Goal: Task Accomplishment & Management: Manage account settings

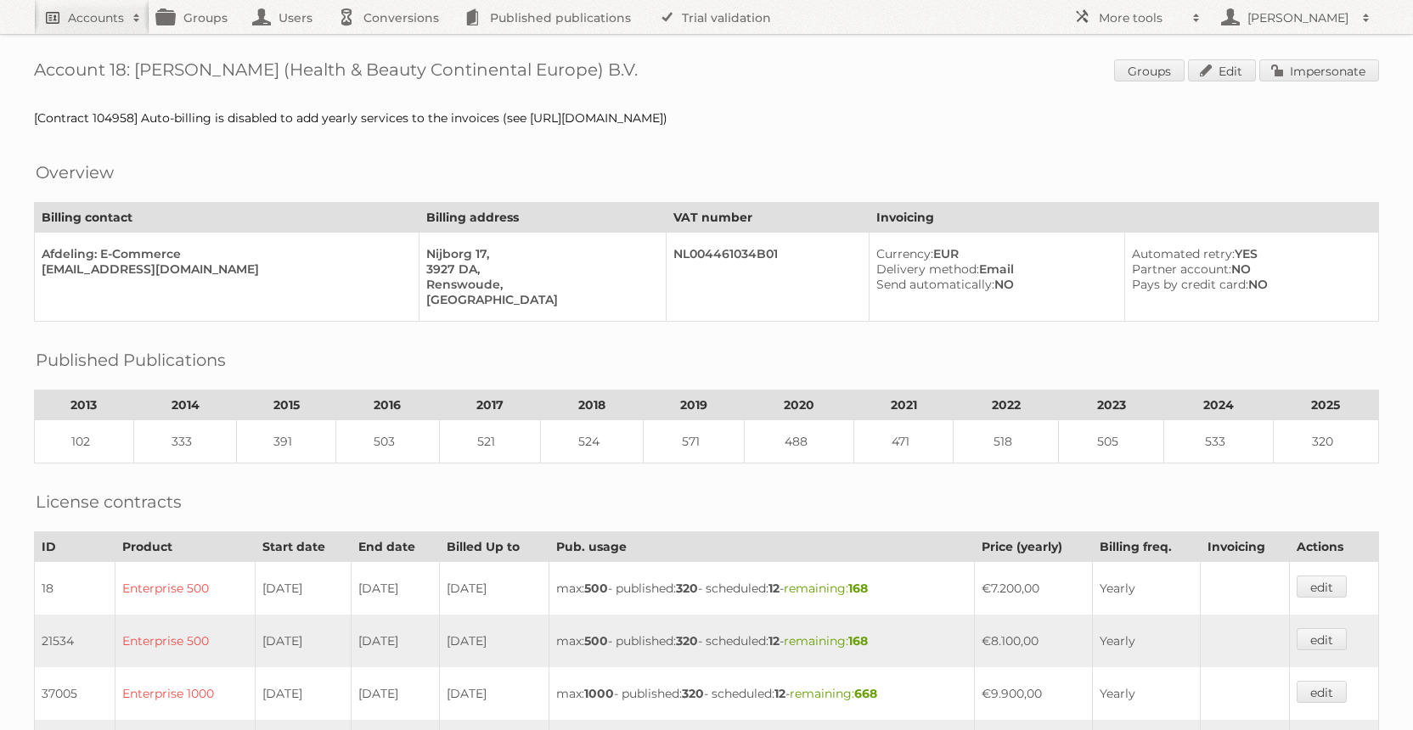
click at [51, 13] on link "Accounts" at bounding box center [91, 17] width 115 height 34
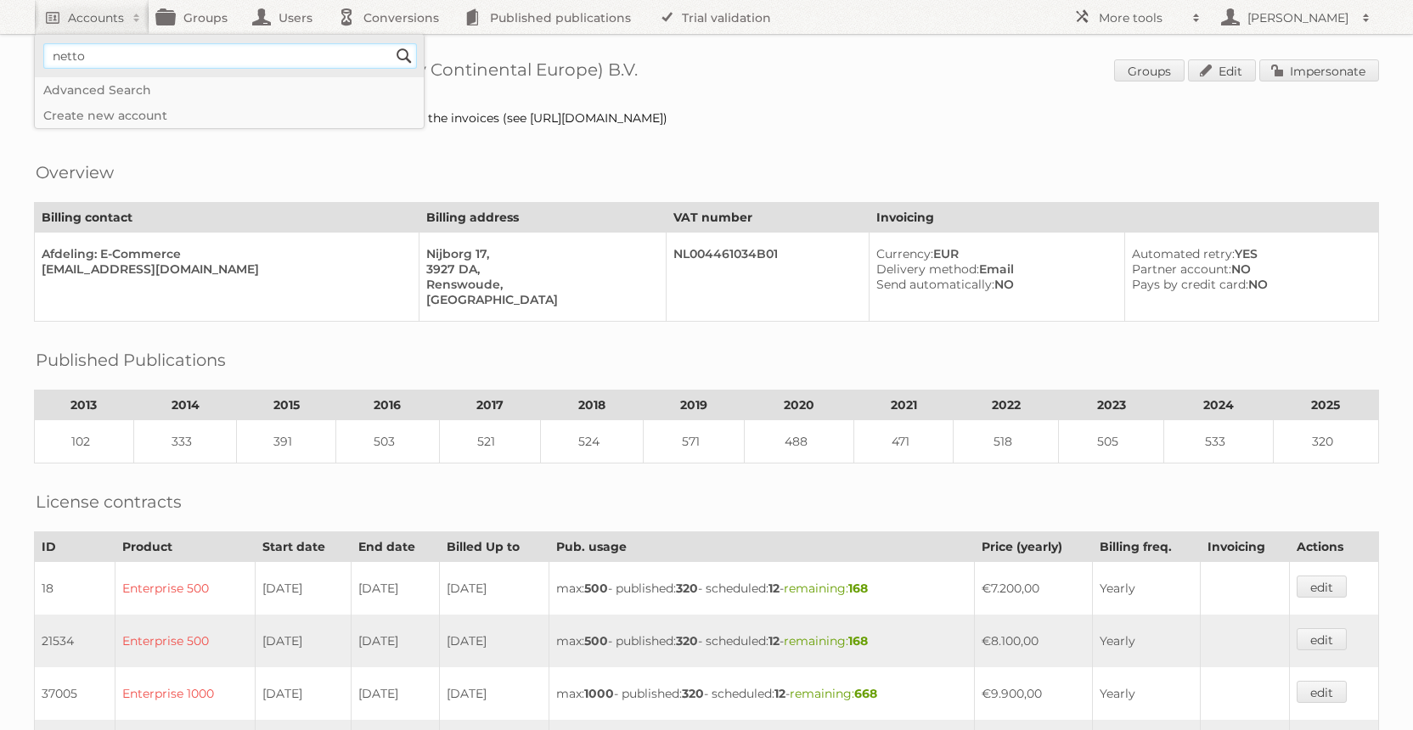
type input"] "netto-online"
click at [391, 43] on input "Search" at bounding box center [403, 55] width 25 height 25
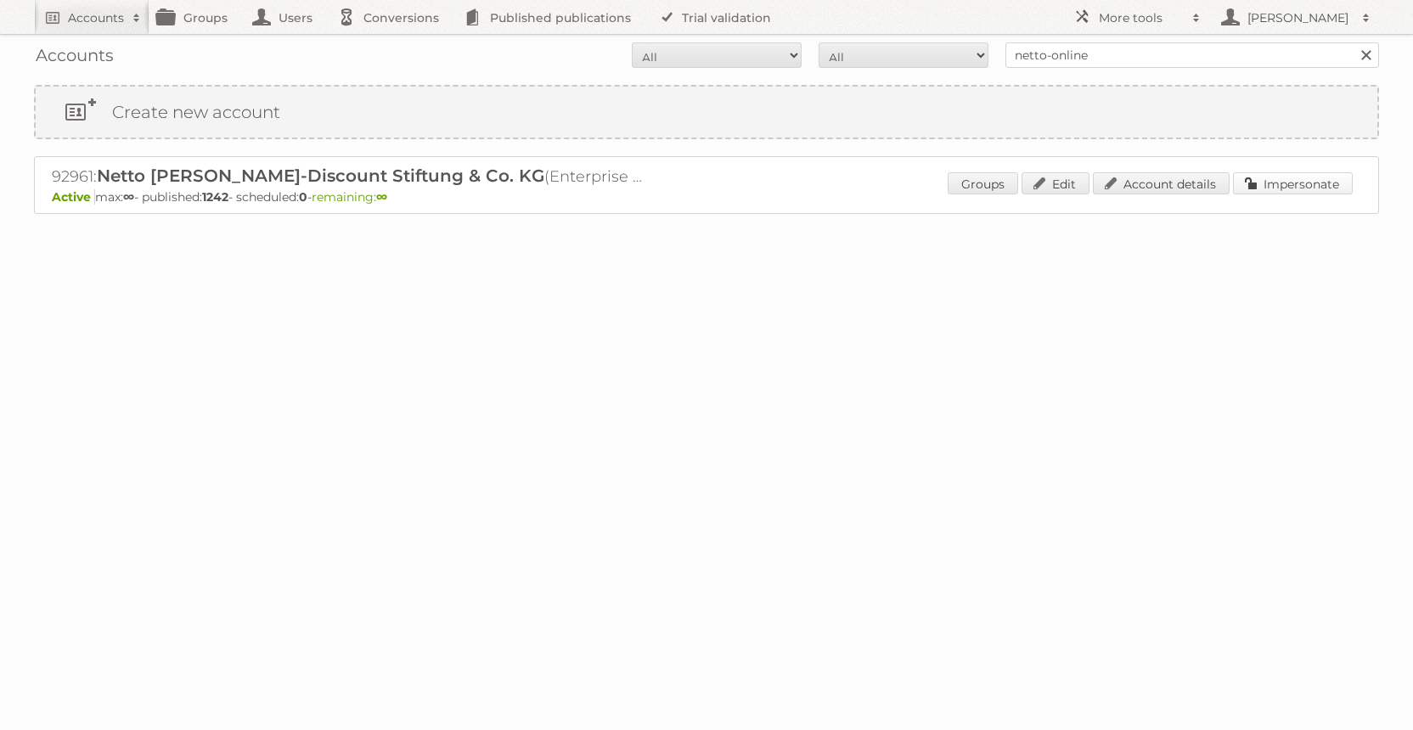
drag, startPoint x: 1271, startPoint y: 187, endPoint x: 1258, endPoint y: 187, distance: 13.6
click at [1271, 187] on link "Impersonate" at bounding box center [1293, 183] width 120 height 22
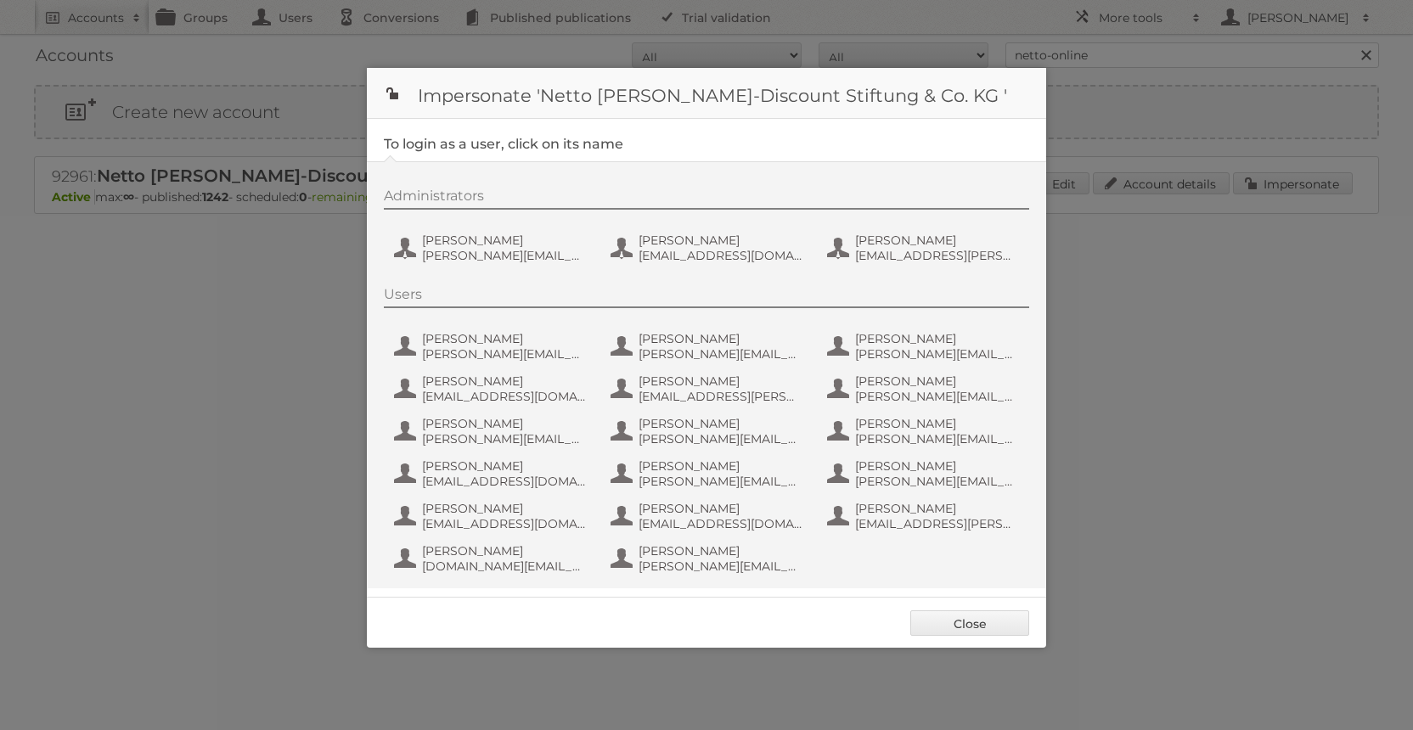
click at [506, 220] on div "Administrators [PERSON_NAME] [PERSON_NAME][EMAIL_ADDRESS][DOMAIN_NAME] [PERSON_…" at bounding box center [715, 229] width 662 height 82
click at [505, 229] on div "Administrators [PERSON_NAME] [PERSON_NAME][EMAIL_ADDRESS][DOMAIN_NAME] [PERSON_…" at bounding box center [715, 229] width 662 height 82
click at [531, 261] on span "[PERSON_NAME][EMAIL_ADDRESS][PERSON_NAME][DOMAIN_NAME]" at bounding box center [504, 255] width 165 height 15
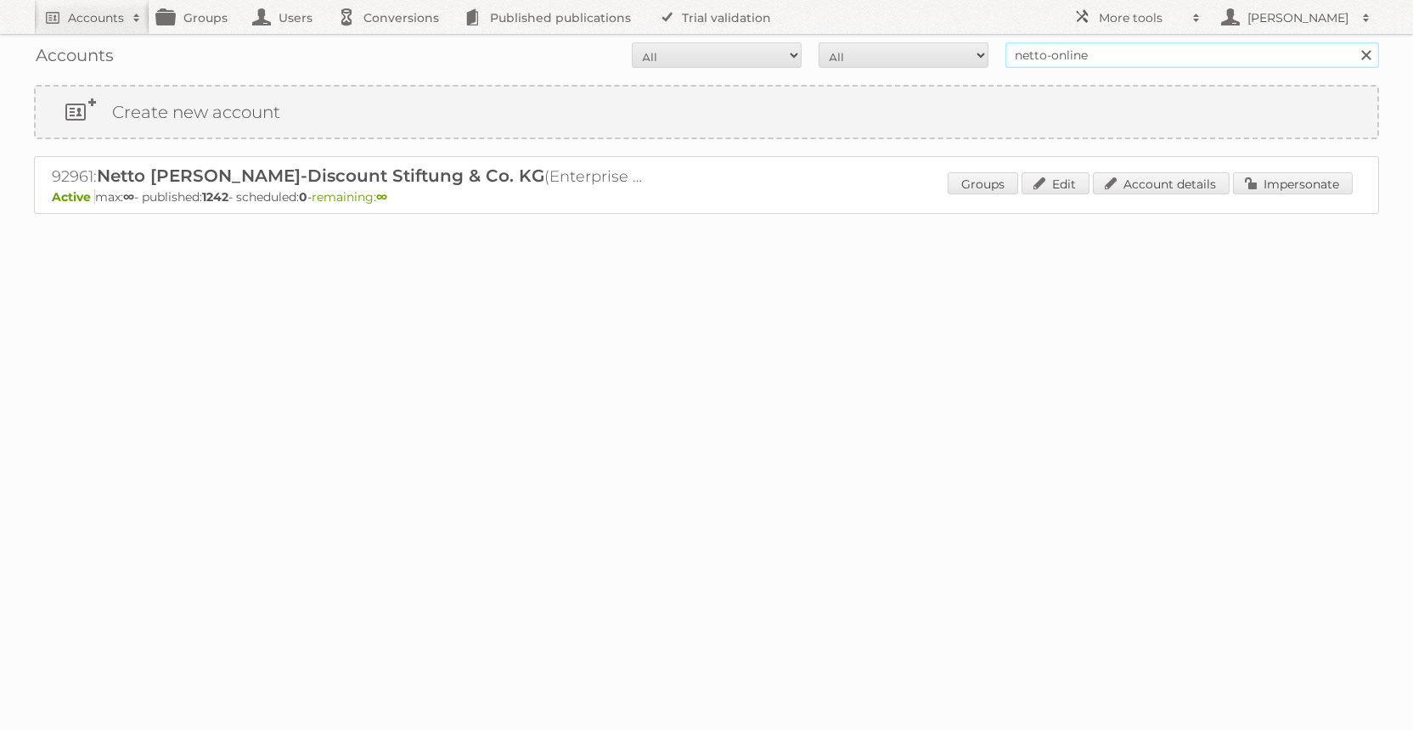
click at [1094, 43] on input "netto-online" at bounding box center [1192, 54] width 374 height 25
type input "REWE International Dienstleistungs GmbH"
click at [1353, 42] on input "Search" at bounding box center [1365, 54] width 25 height 25
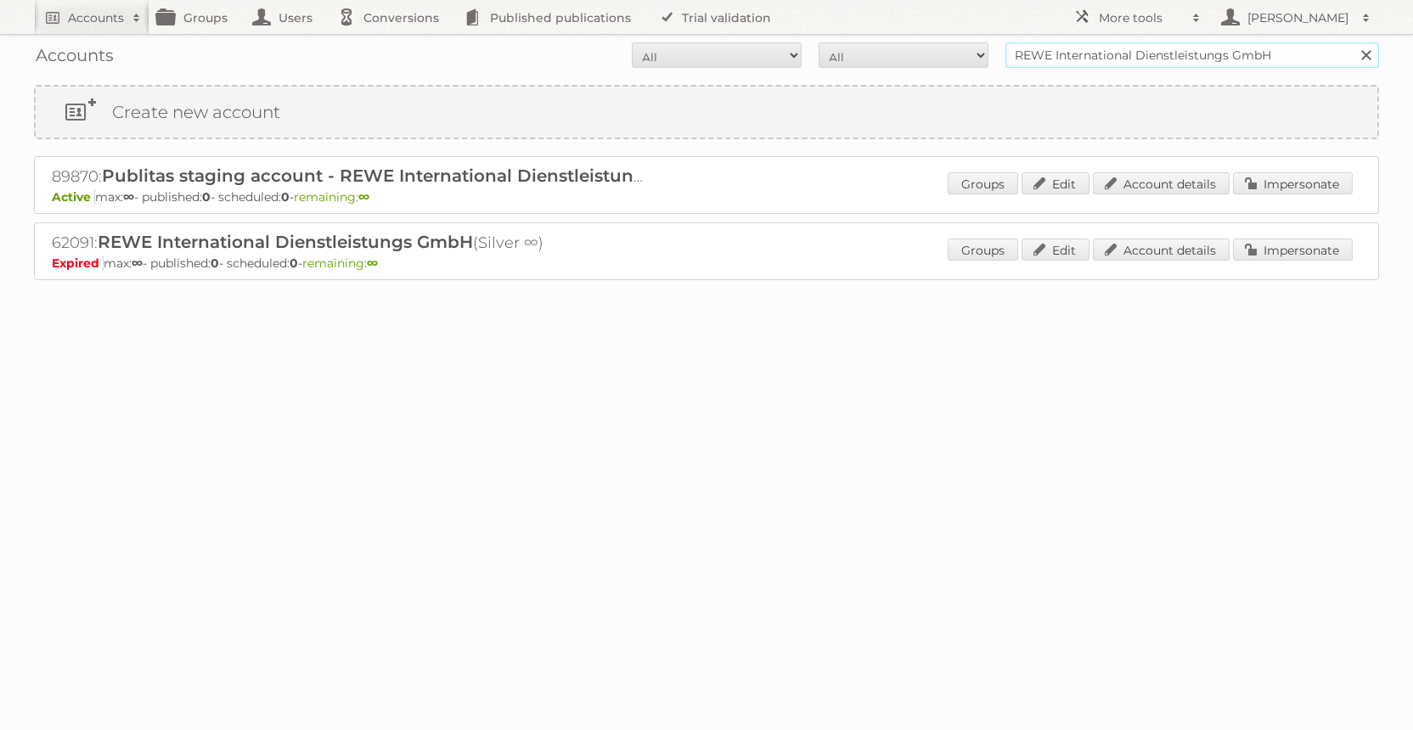
click at [1134, 45] on input "REWE International Dienstleistungs GmbH" at bounding box center [1192, 54] width 374 height 25
type input "edeka ict"
click at [1353, 42] on input "Search" at bounding box center [1365, 54] width 25 height 25
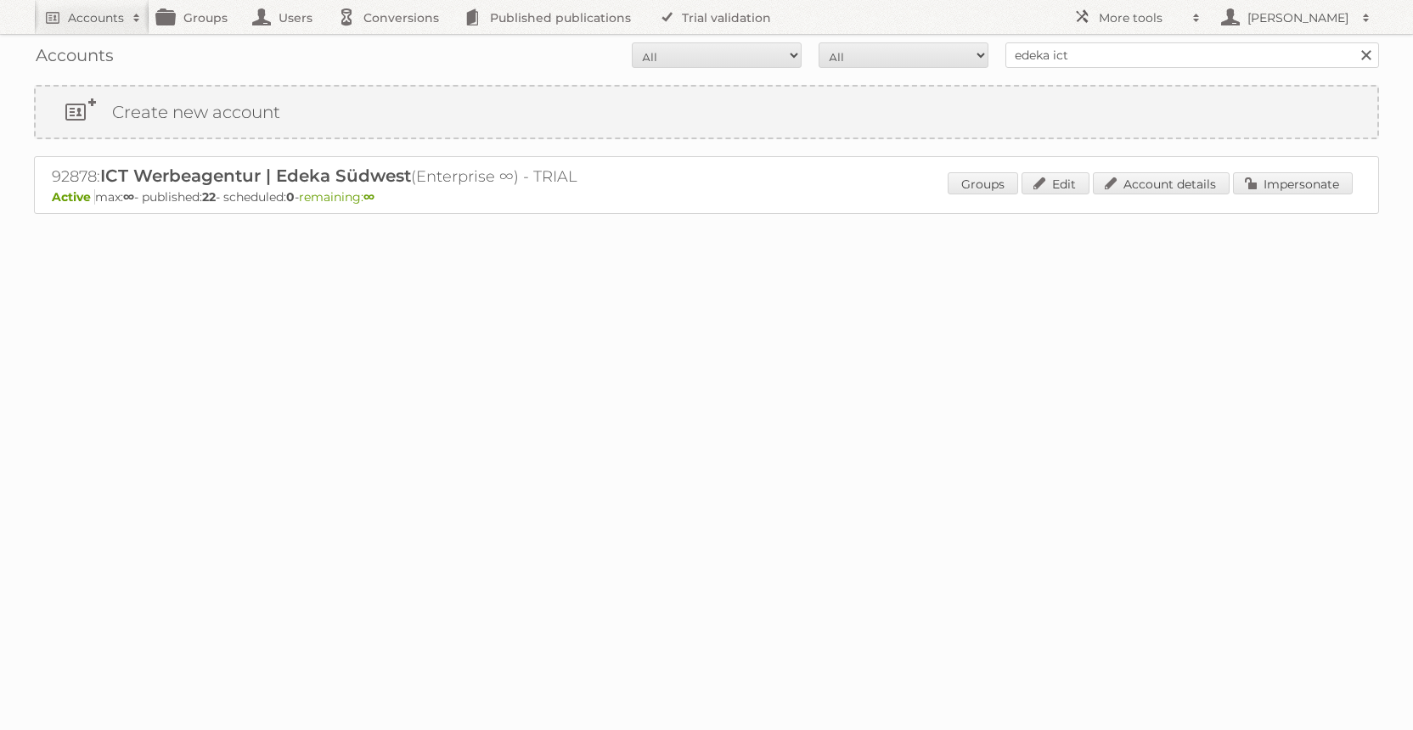
click at [1305, 166] on div "92878: ICT Werbeagentur | Edeka Südwest (Enterprise ∞) - TRIAL Active max: ∞ - …" at bounding box center [706, 185] width 1345 height 58
click at [1301, 181] on link "Impersonate" at bounding box center [1293, 183] width 120 height 22
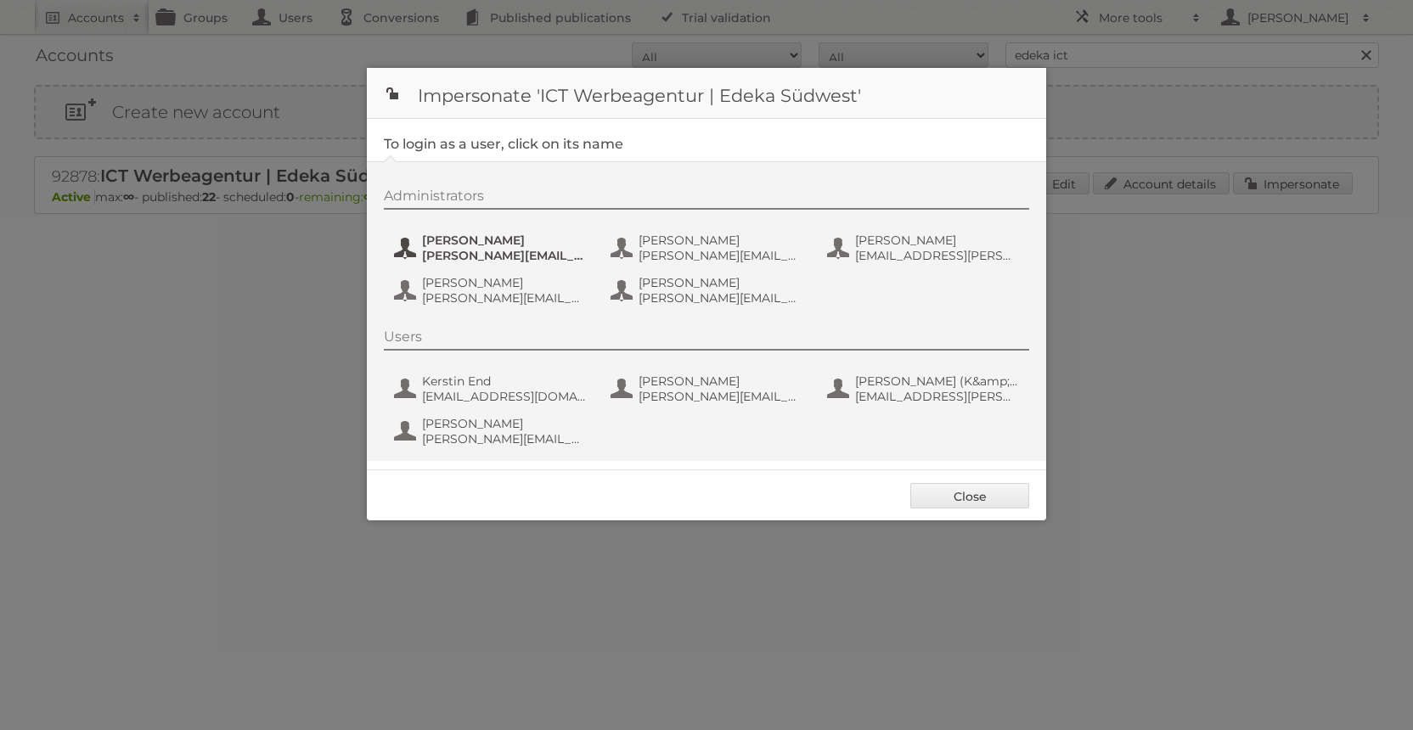
click at [536, 232] on button "Benjamin Discher benjamin.discher@ictwerbung.de" at bounding box center [492, 248] width 200 height 34
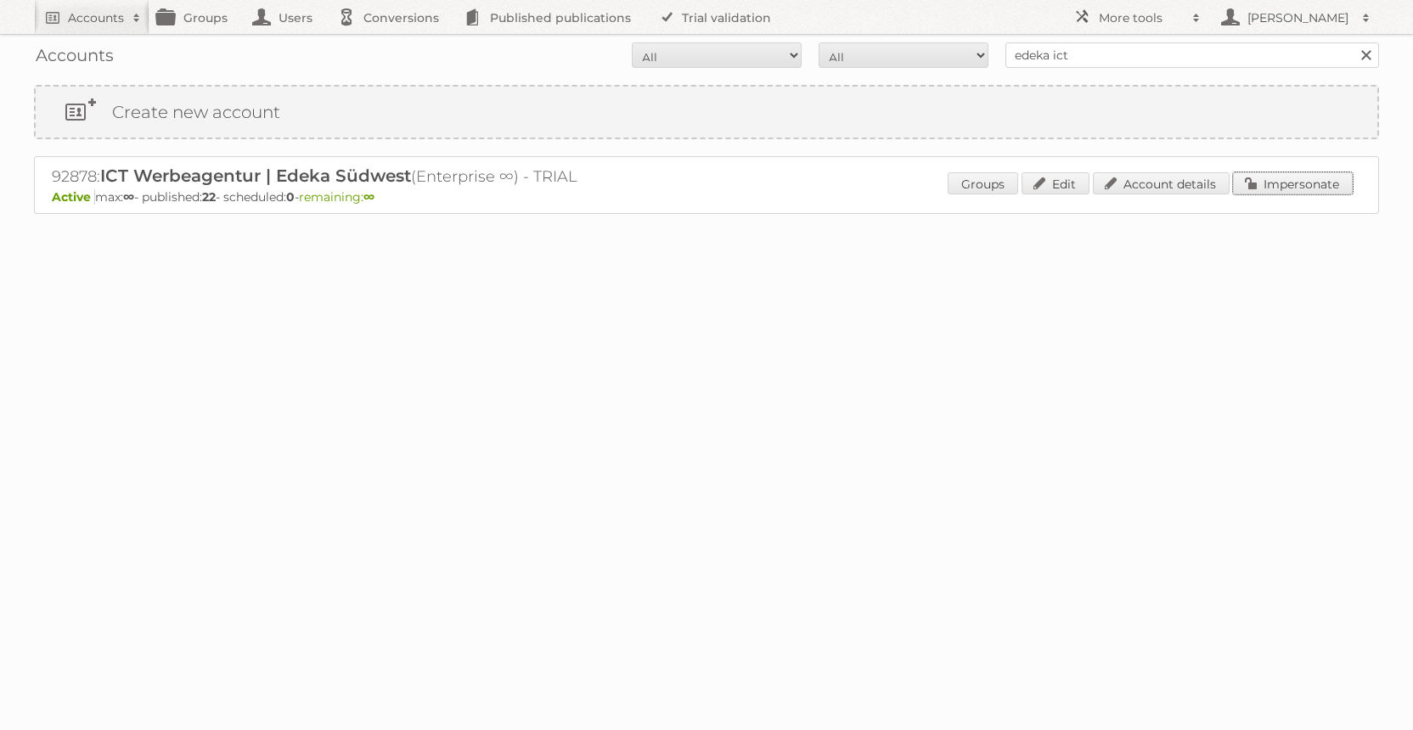
drag, startPoint x: 1287, startPoint y: 184, endPoint x: 1199, endPoint y: 184, distance: 88.3
click at [1287, 184] on link "Impersonate" at bounding box center [1293, 183] width 120 height 22
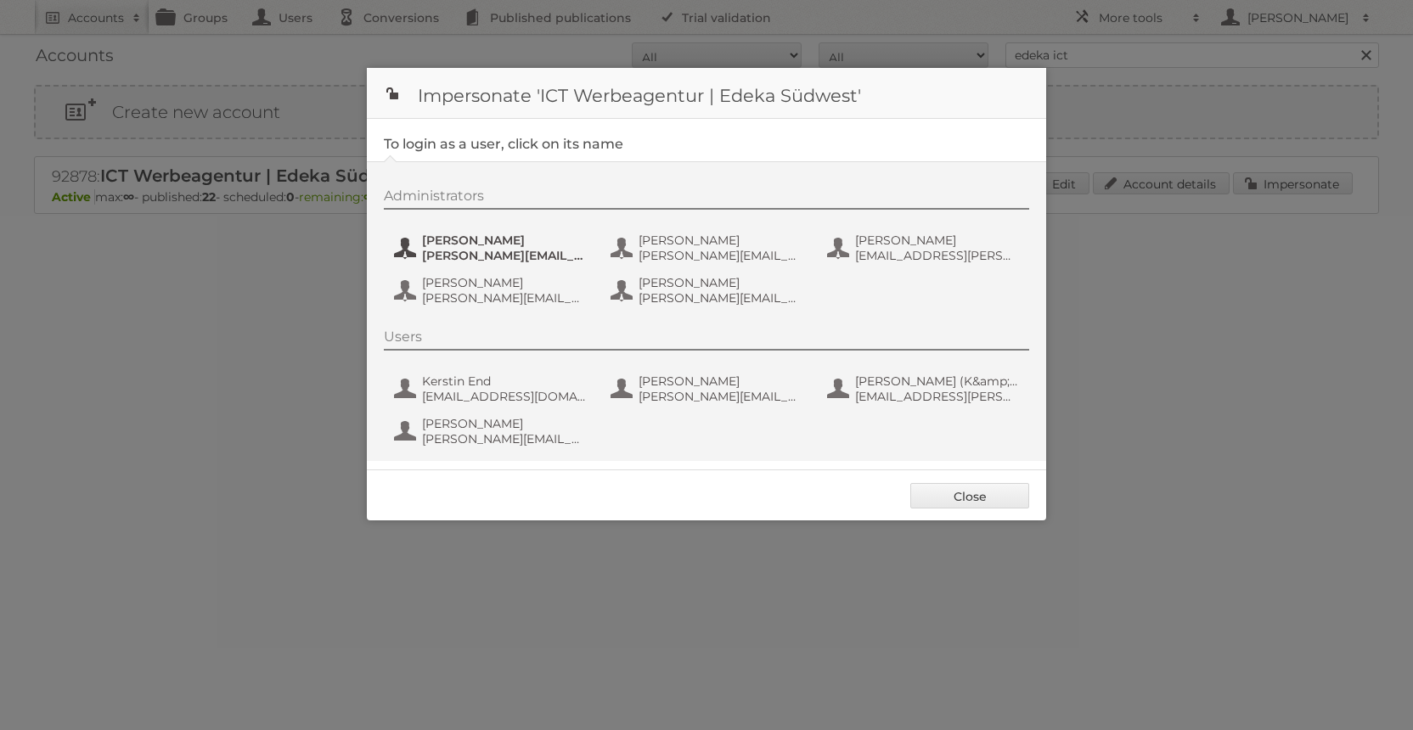
click at [515, 245] on span "Benjamin Discher" at bounding box center [504, 240] width 165 height 15
